Goal: Navigation & Orientation: Find specific page/section

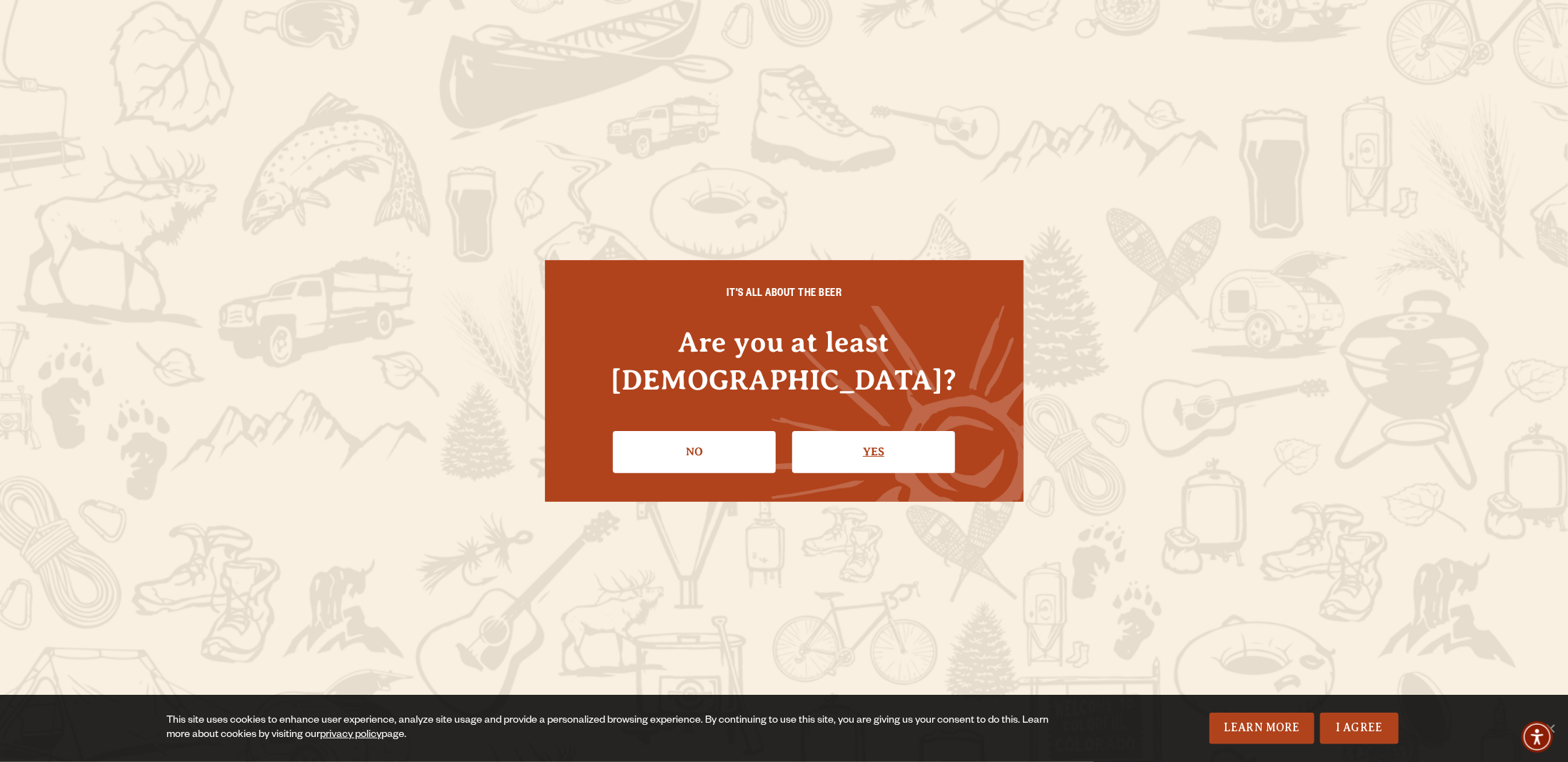
click at [881, 439] on link "Yes" at bounding box center [873, 452] width 163 height 42
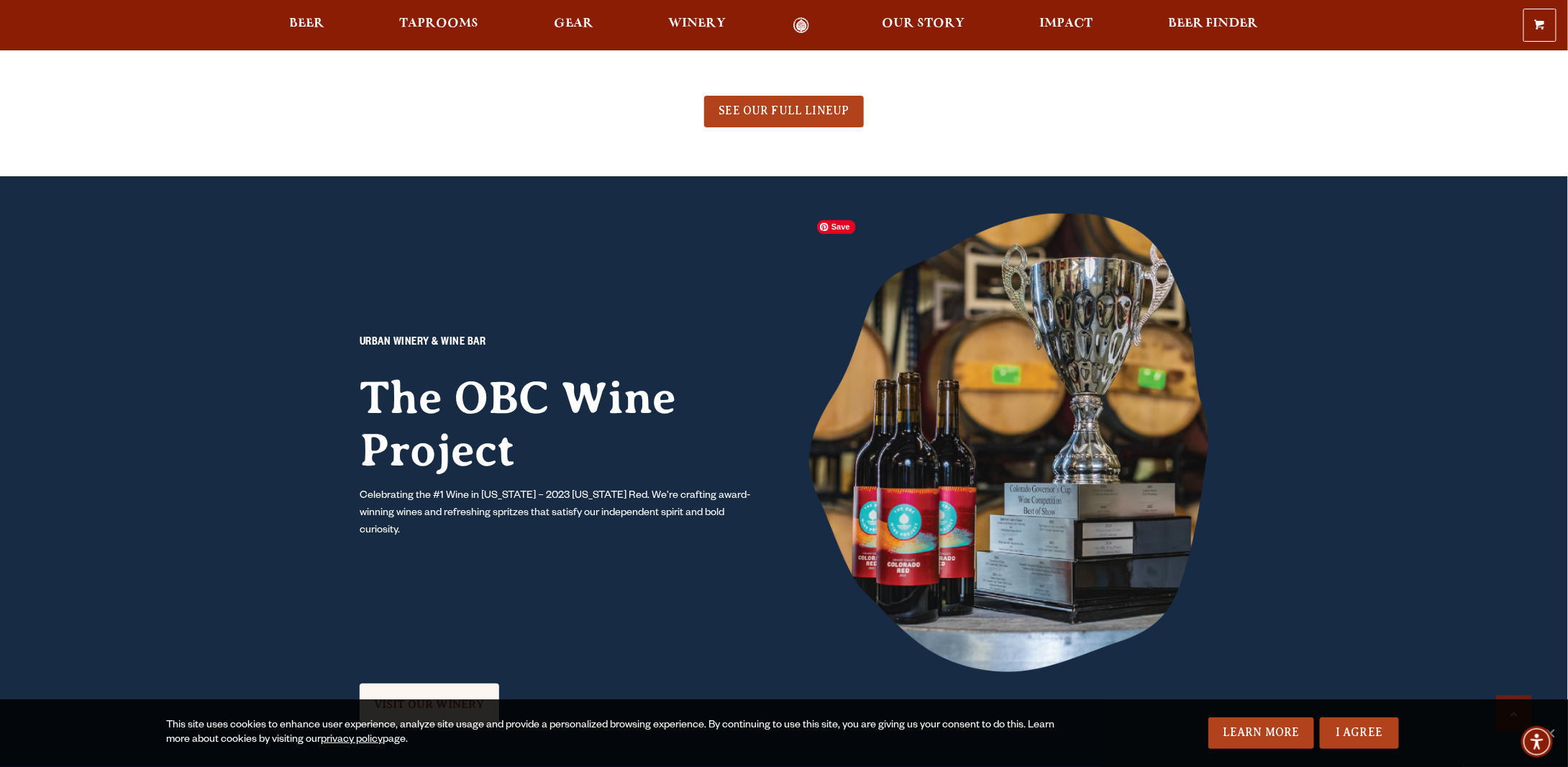
scroll to position [1294, 0]
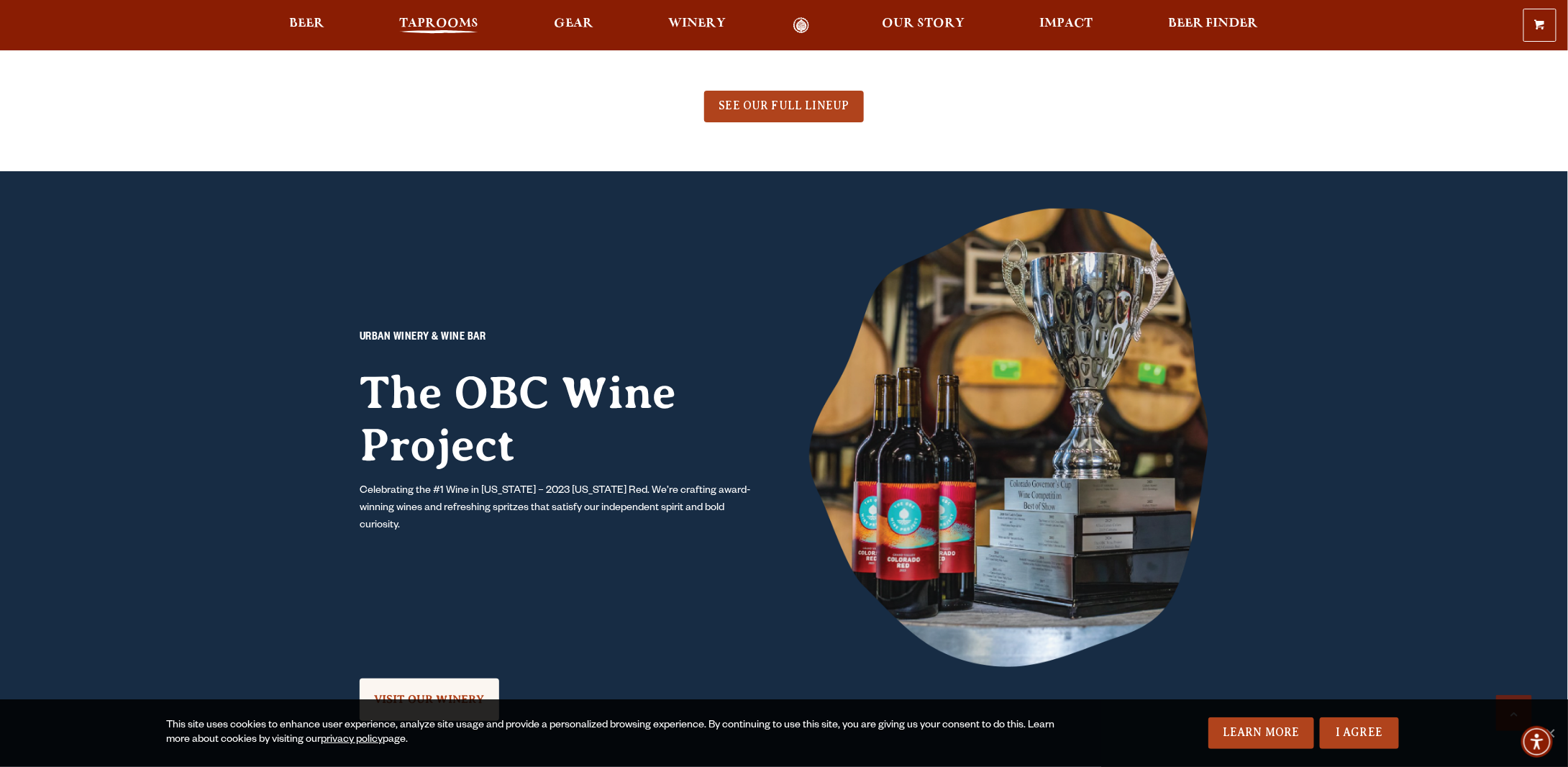
click at [406, 26] on span "Taprooms" at bounding box center [439, 24] width 79 height 12
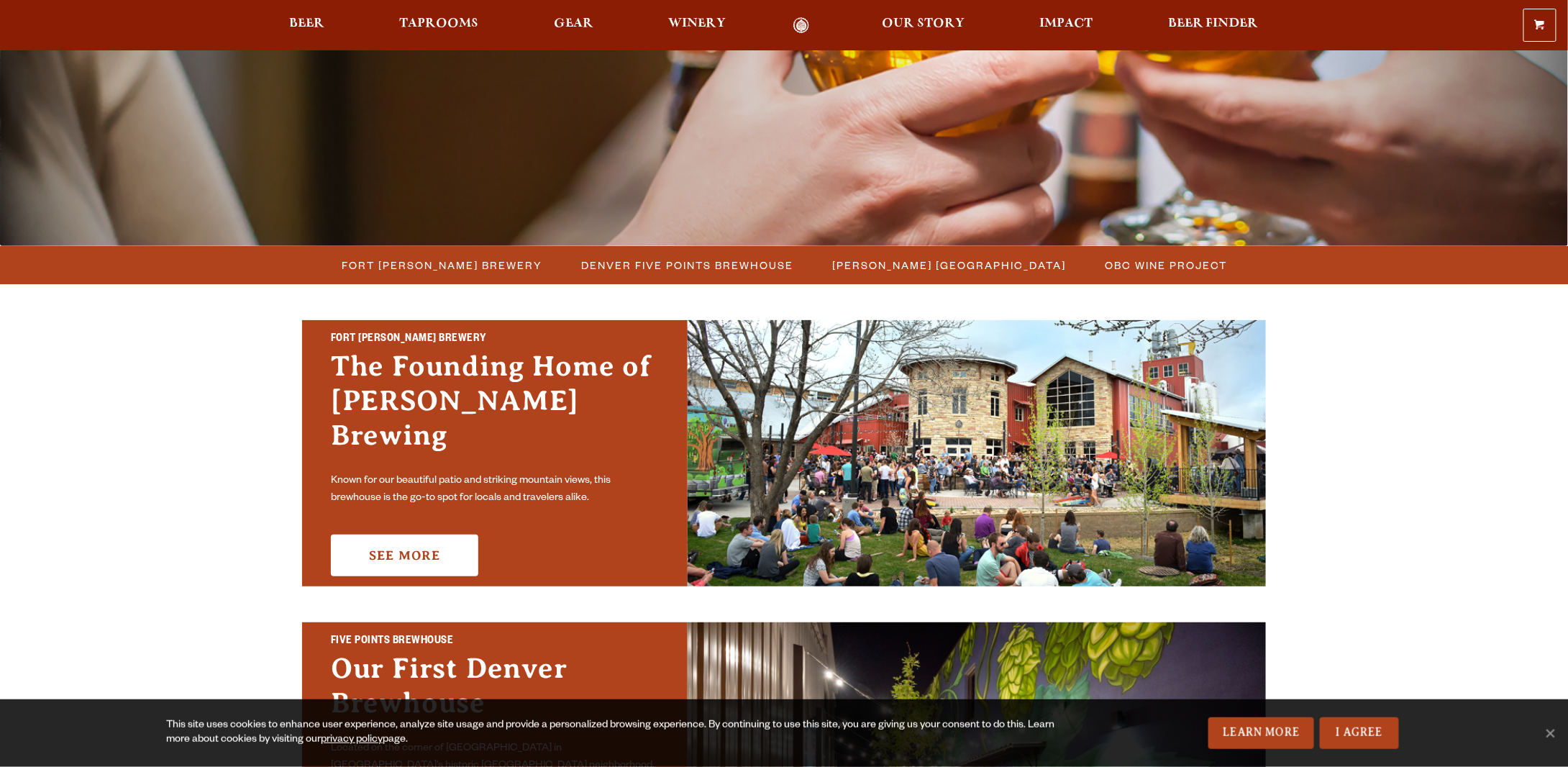
scroll to position [359, 0]
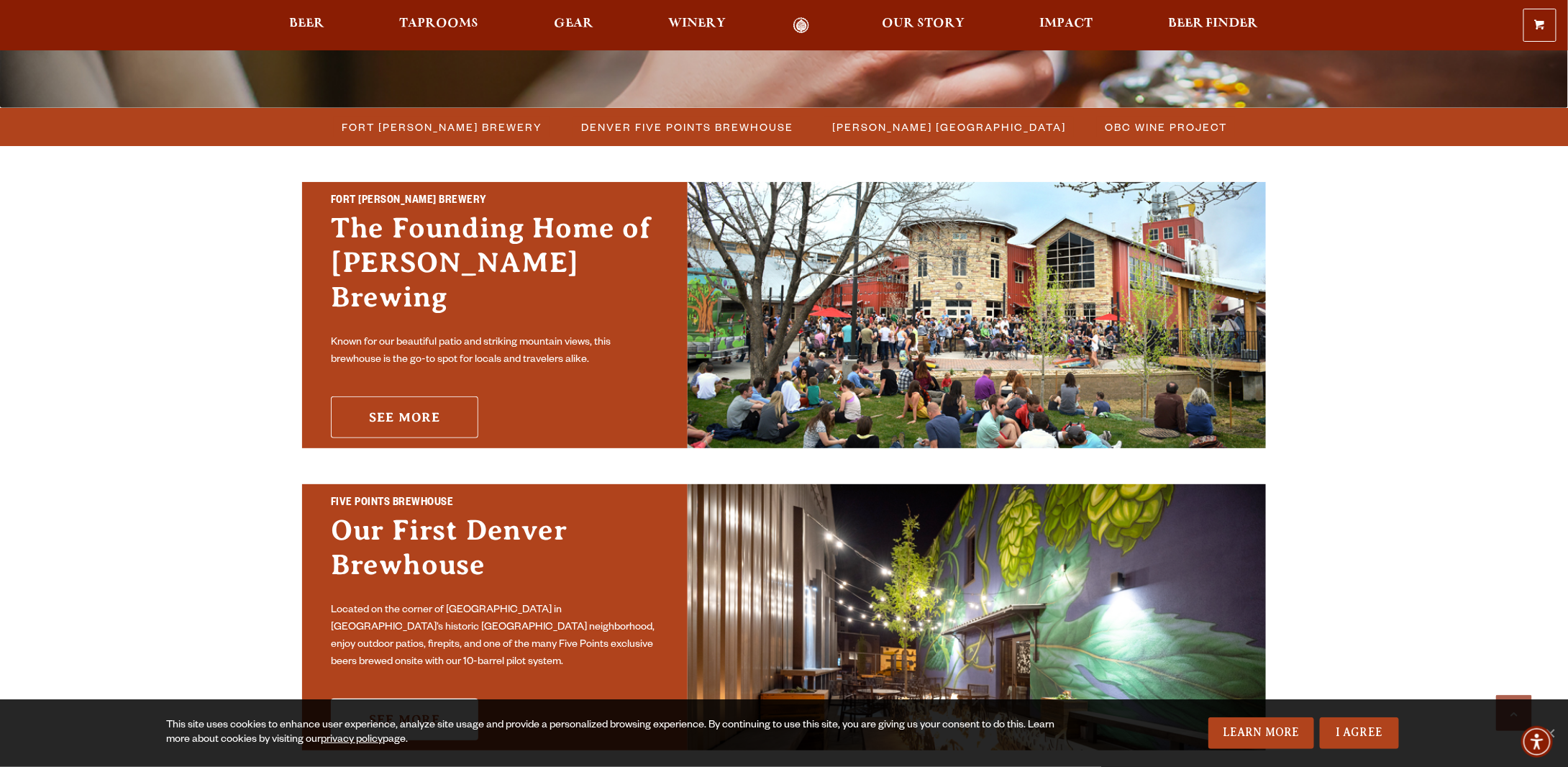
click at [415, 405] on link "See More" at bounding box center [405, 417] width 147 height 42
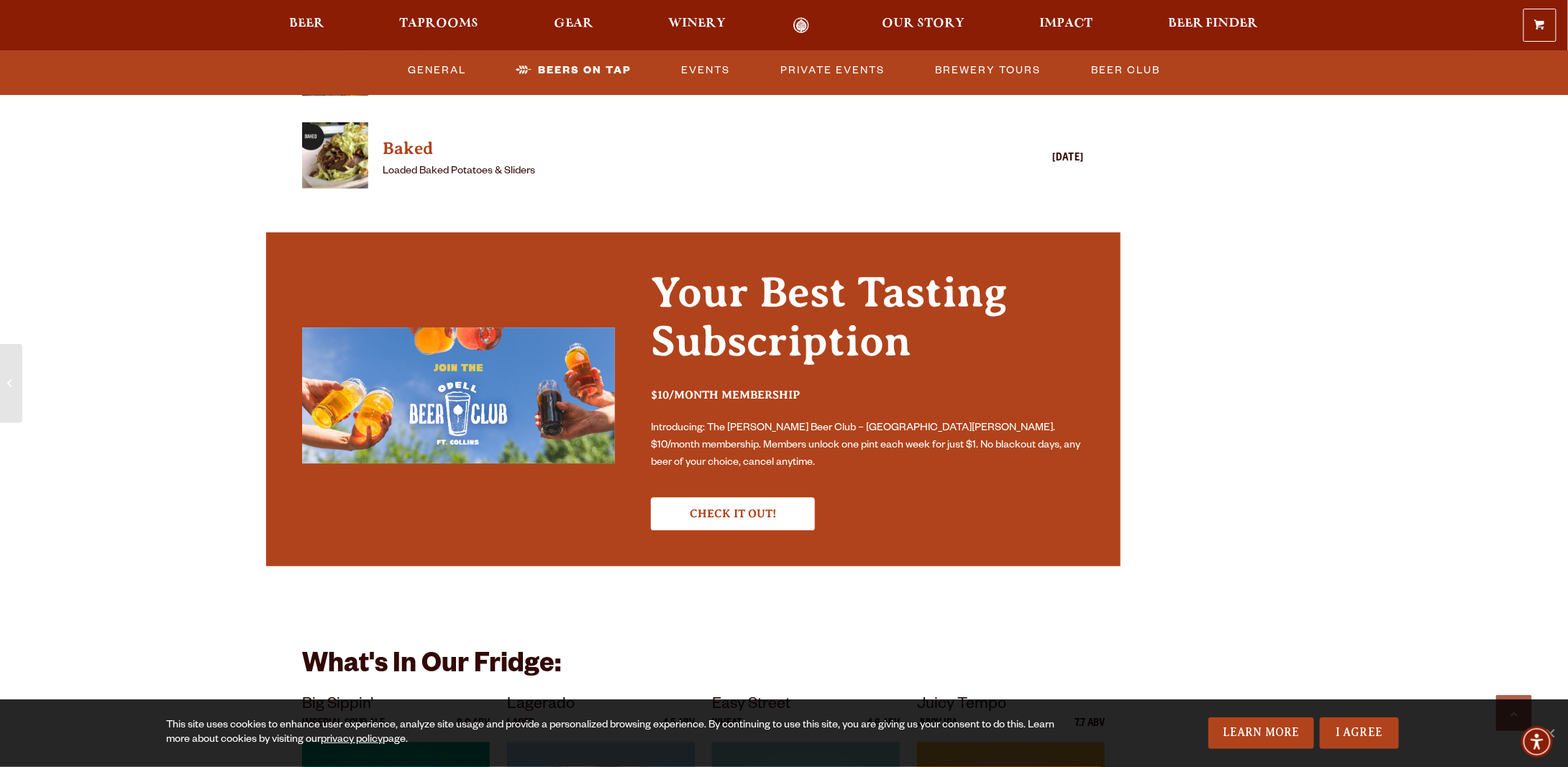
scroll to position [4316, 0]
